Goal: Task Accomplishment & Management: Manage account settings

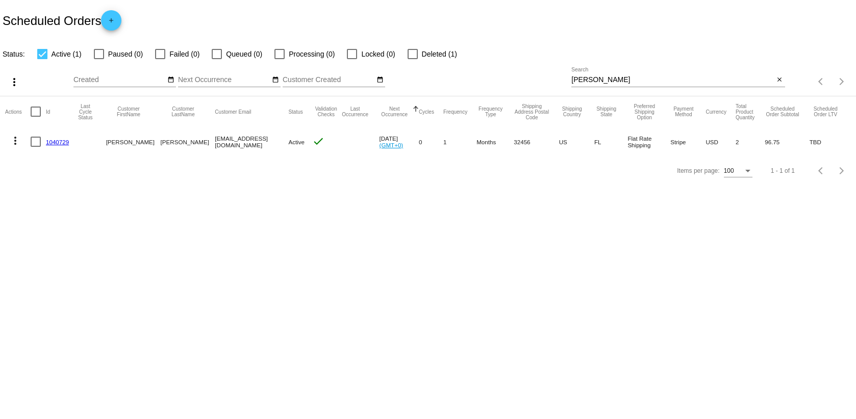
click at [671, 78] on input "[PERSON_NAME]" at bounding box center [672, 80] width 202 height 8
click at [616, 44] on div "Status: Active (1) Paused (0) Failed (0) Queued (0) Processing (0) Locked (0) D…" at bounding box center [428, 50] width 856 height 19
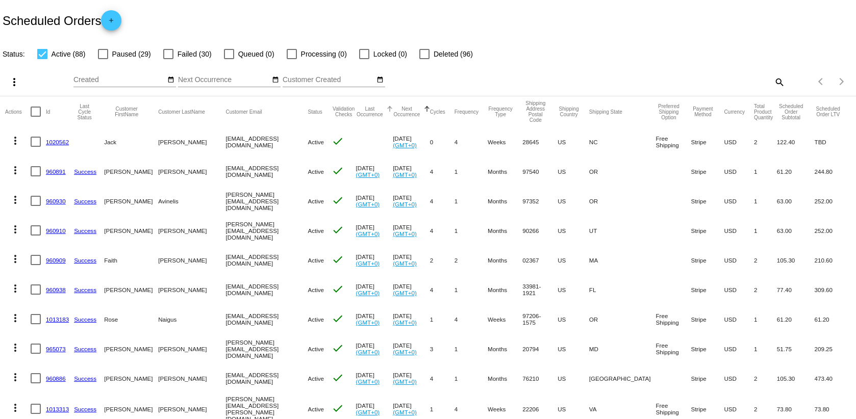
click at [390, 108] on div at bounding box center [388, 108] width 3 height 3
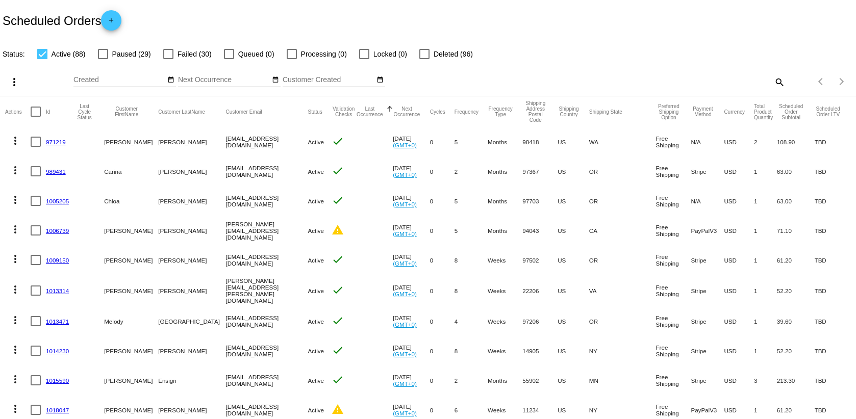
click at [390, 108] on div at bounding box center [389, 109] width 1 height 5
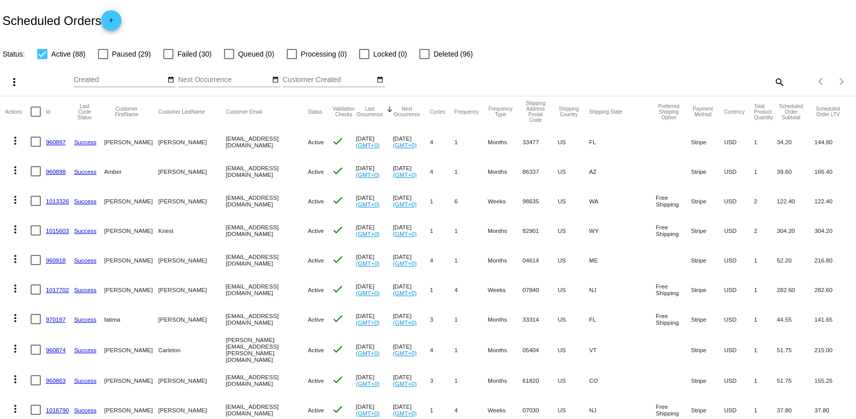
click at [393, 107] on div at bounding box center [389, 109] width 6 height 6
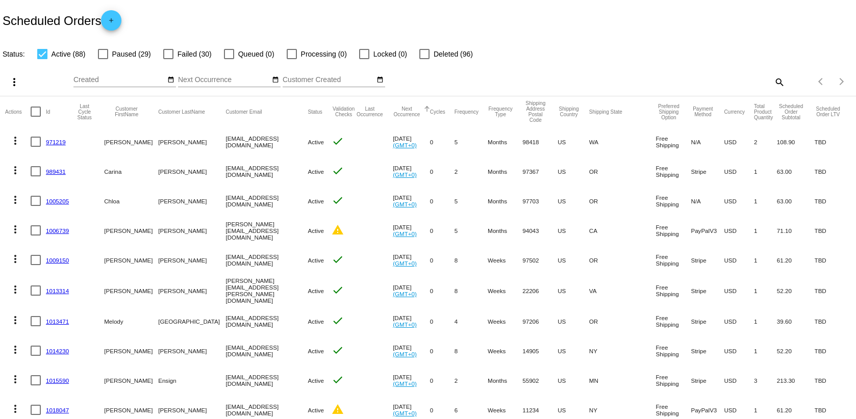
click at [430, 102] on mat-header-cell "Next Occurrence" at bounding box center [411, 111] width 37 height 31
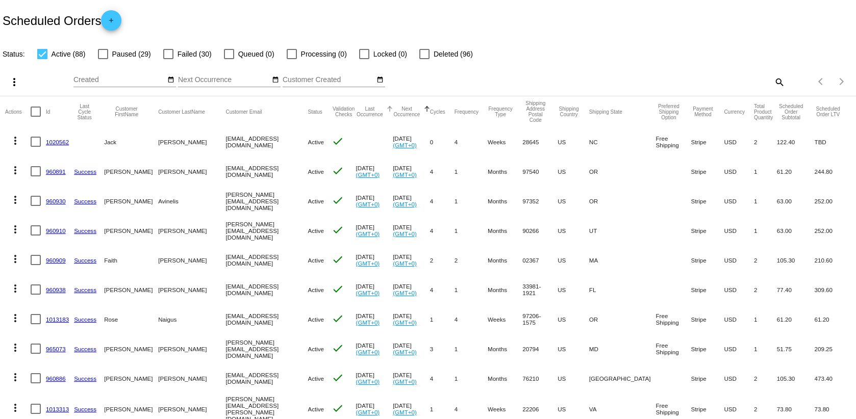
click at [393, 106] on div at bounding box center [389, 109] width 6 height 6
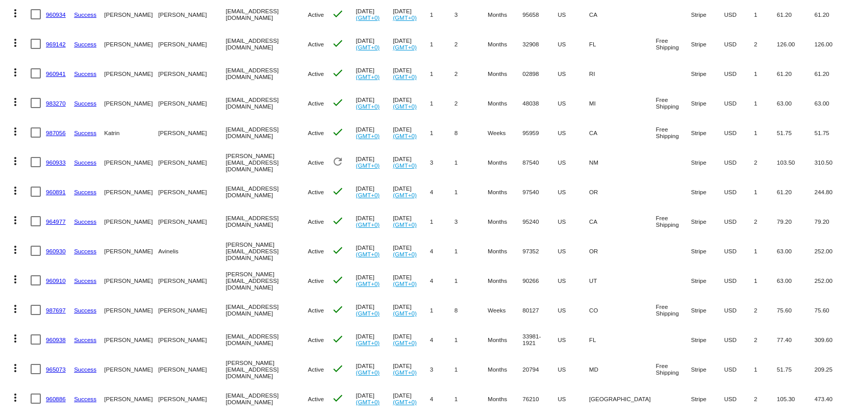
scroll to position [1491, 0]
click at [426, 406] on mat-cell "[DATE] (GMT+0)" at bounding box center [411, 398] width 37 height 30
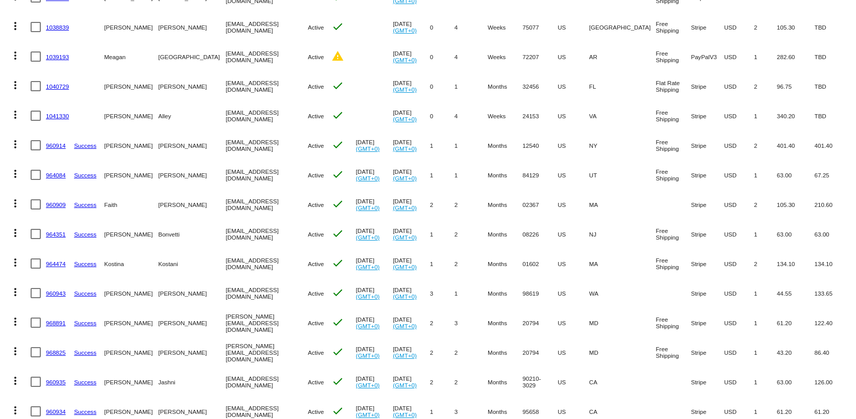
scroll to position [1085, 0]
